Goal: Task Accomplishment & Management: Manage account settings

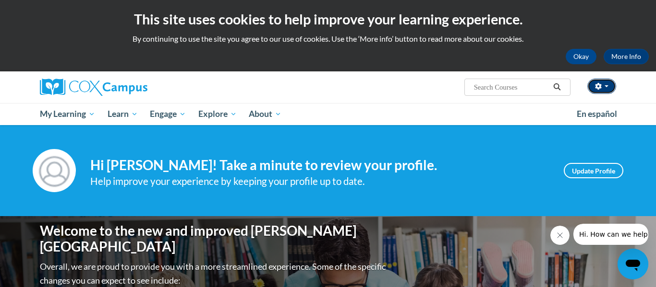
click at [610, 87] on button "button" at bounding box center [601, 86] width 29 height 15
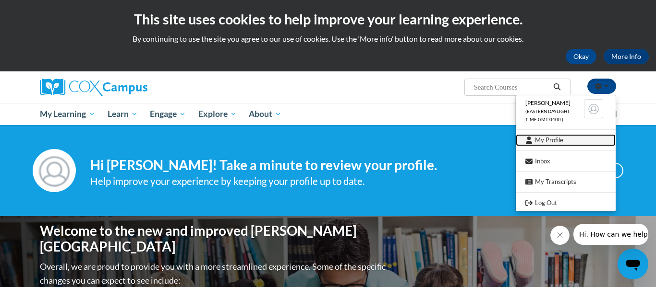
click at [569, 146] on link "My Profile" at bounding box center [565, 140] width 100 height 12
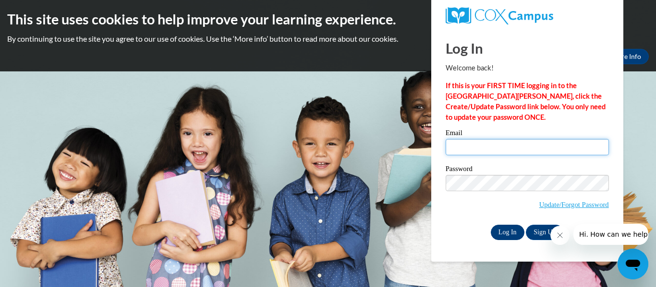
type input "[EMAIL_ADDRESS][DOMAIN_NAME]"
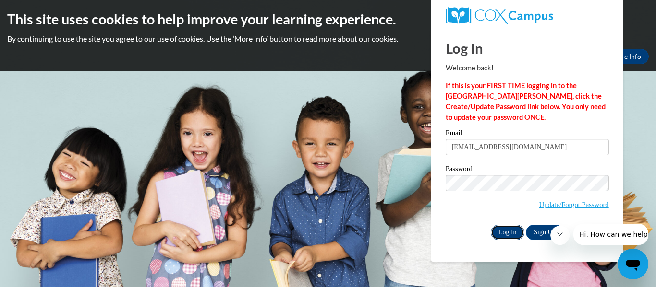
click at [511, 233] on input "Log In" at bounding box center [507, 232] width 34 height 15
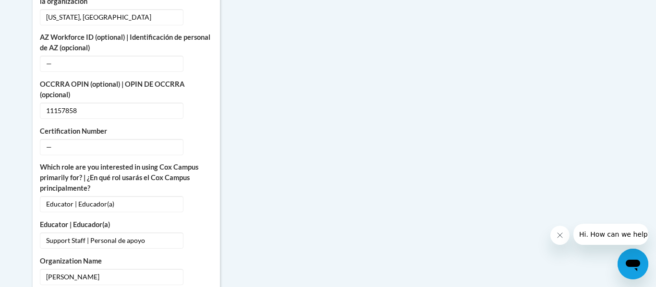
scroll to position [477, 0]
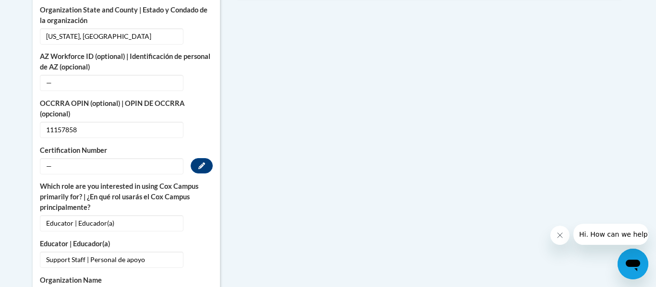
click at [85, 158] on span "—" at bounding box center [111, 166] width 143 height 16
click at [195, 159] on button "Edit" at bounding box center [202, 165] width 22 height 15
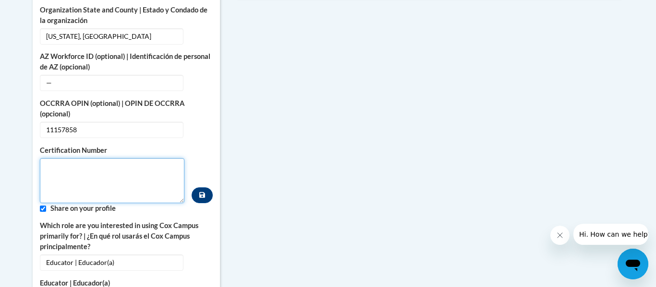
click at [126, 162] on textarea "Custom profile fields" at bounding box center [112, 180] width 144 height 45
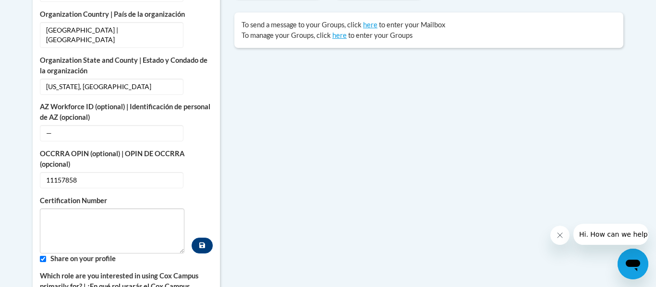
scroll to position [428, 0]
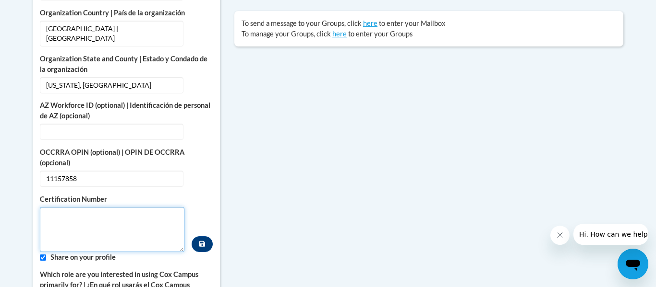
click at [68, 217] on textarea "Custom profile fields" at bounding box center [112, 229] width 144 height 45
type textarea "11157858"
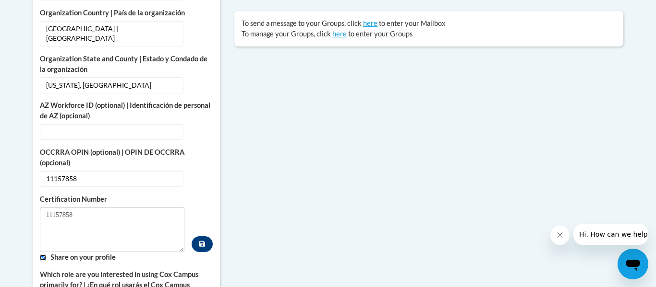
click at [44, 255] on input "Custom profile fields" at bounding box center [43, 258] width 6 height 6
checkbox input "false"
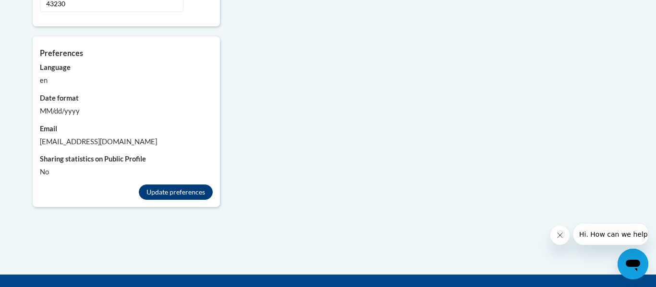
scroll to position [975, 0]
click at [171, 184] on button "Update preferences" at bounding box center [176, 191] width 74 height 15
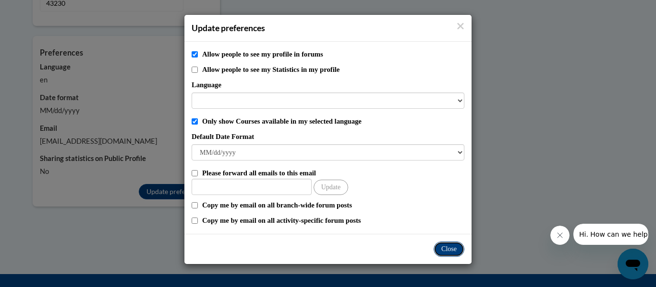
click at [458, 246] on button "Close" at bounding box center [448, 249] width 31 height 15
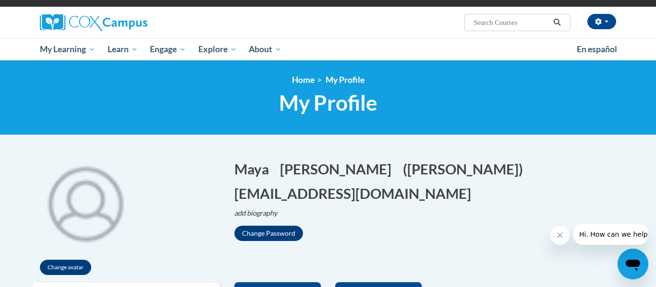
scroll to position [64, 0]
